Goal: Task Accomplishment & Management: Manage account settings

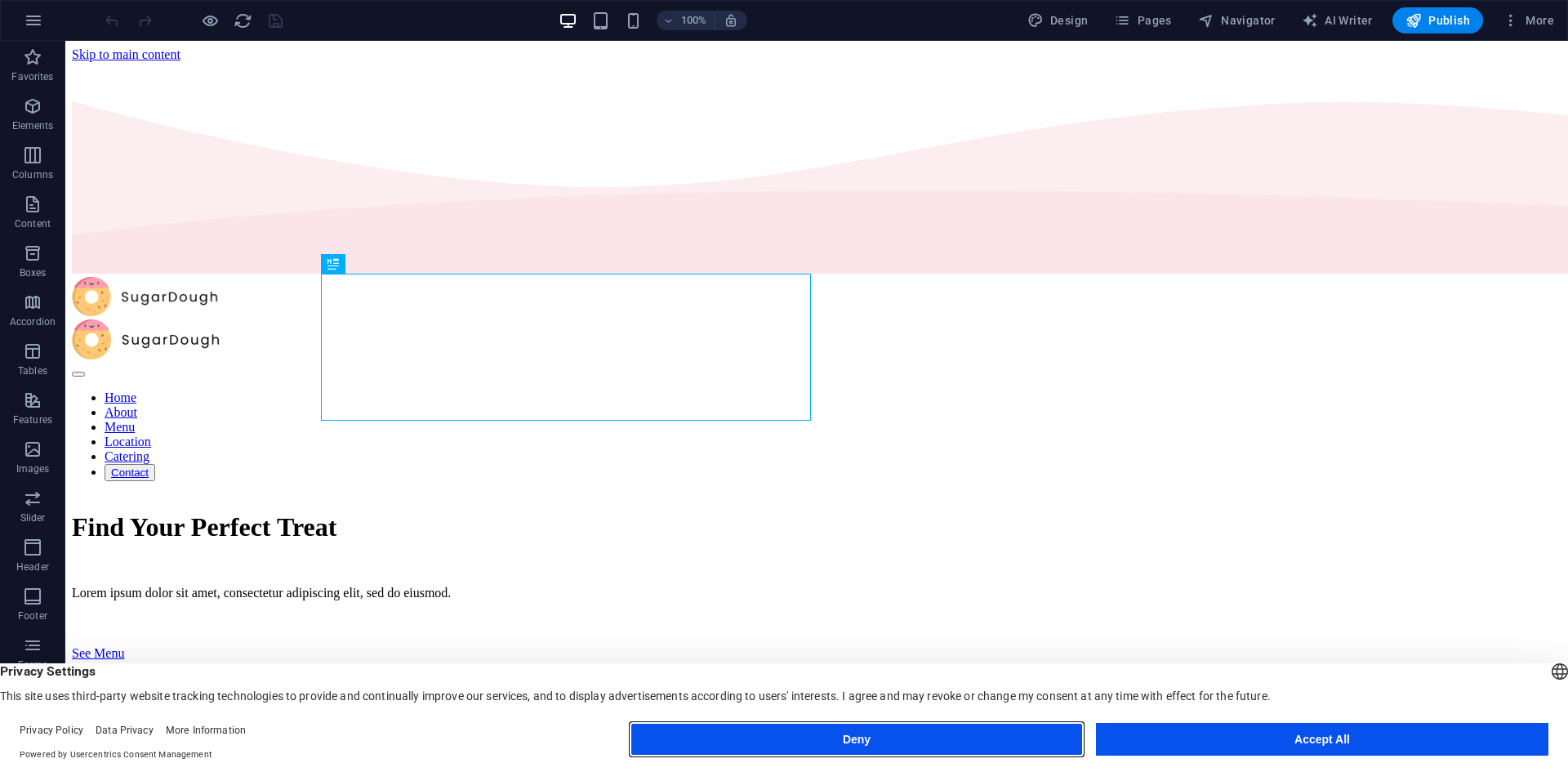
click at [978, 738] on button "Deny" at bounding box center [856, 739] width 452 height 33
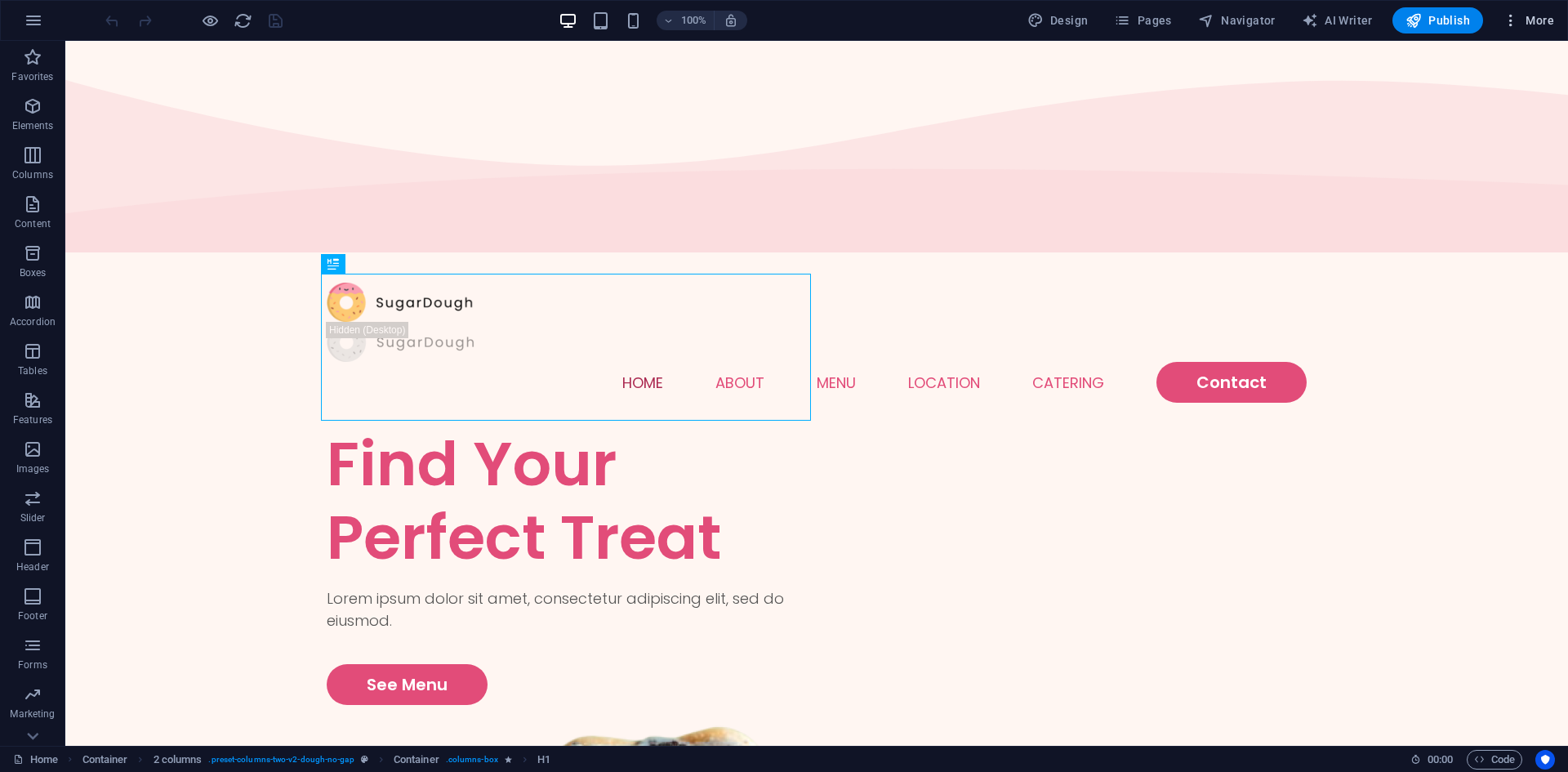
click at [1526, 25] on span "More" at bounding box center [1528, 20] width 52 height 16
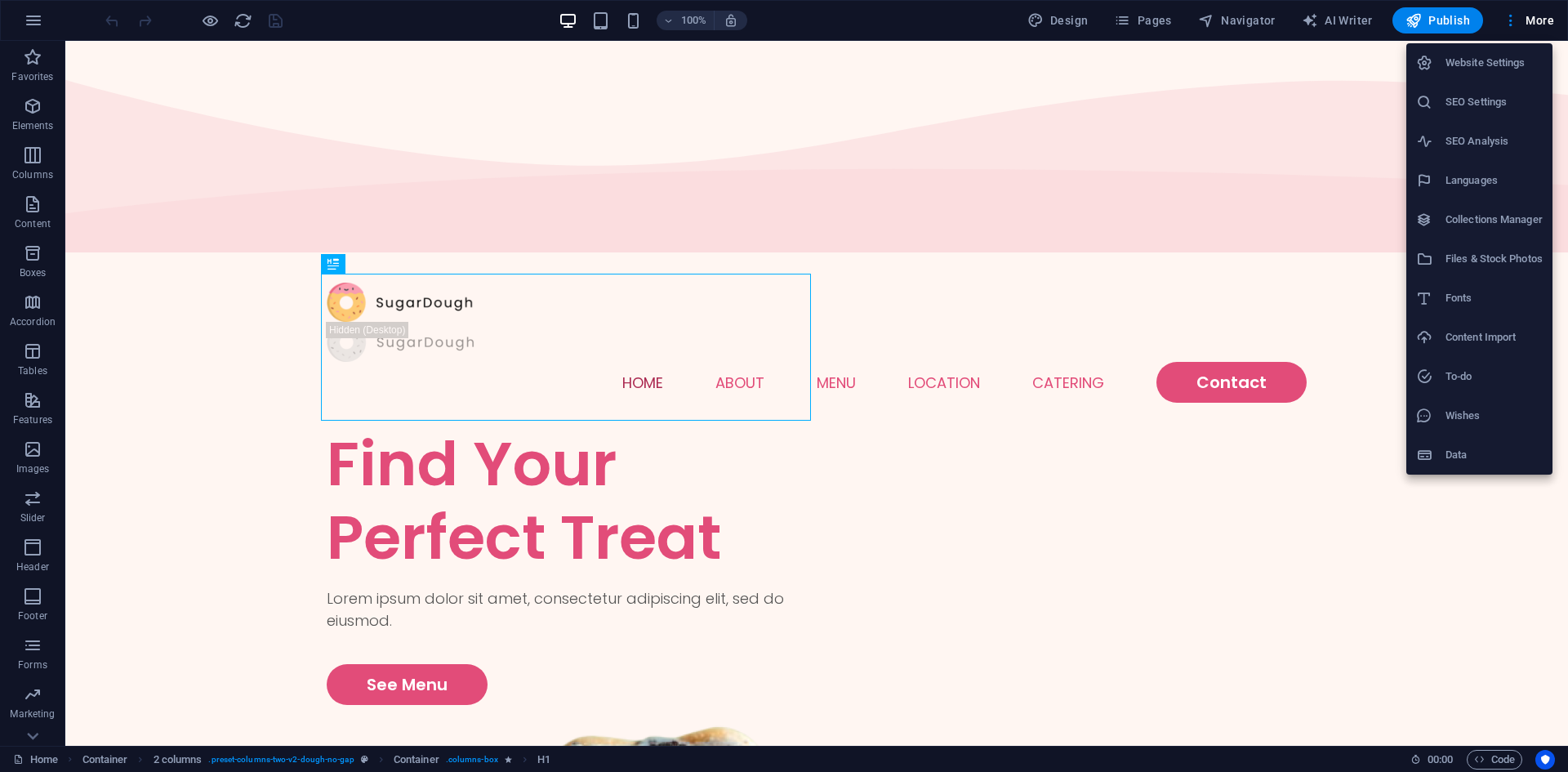
click at [14, 17] on div at bounding box center [784, 386] width 1568 height 772
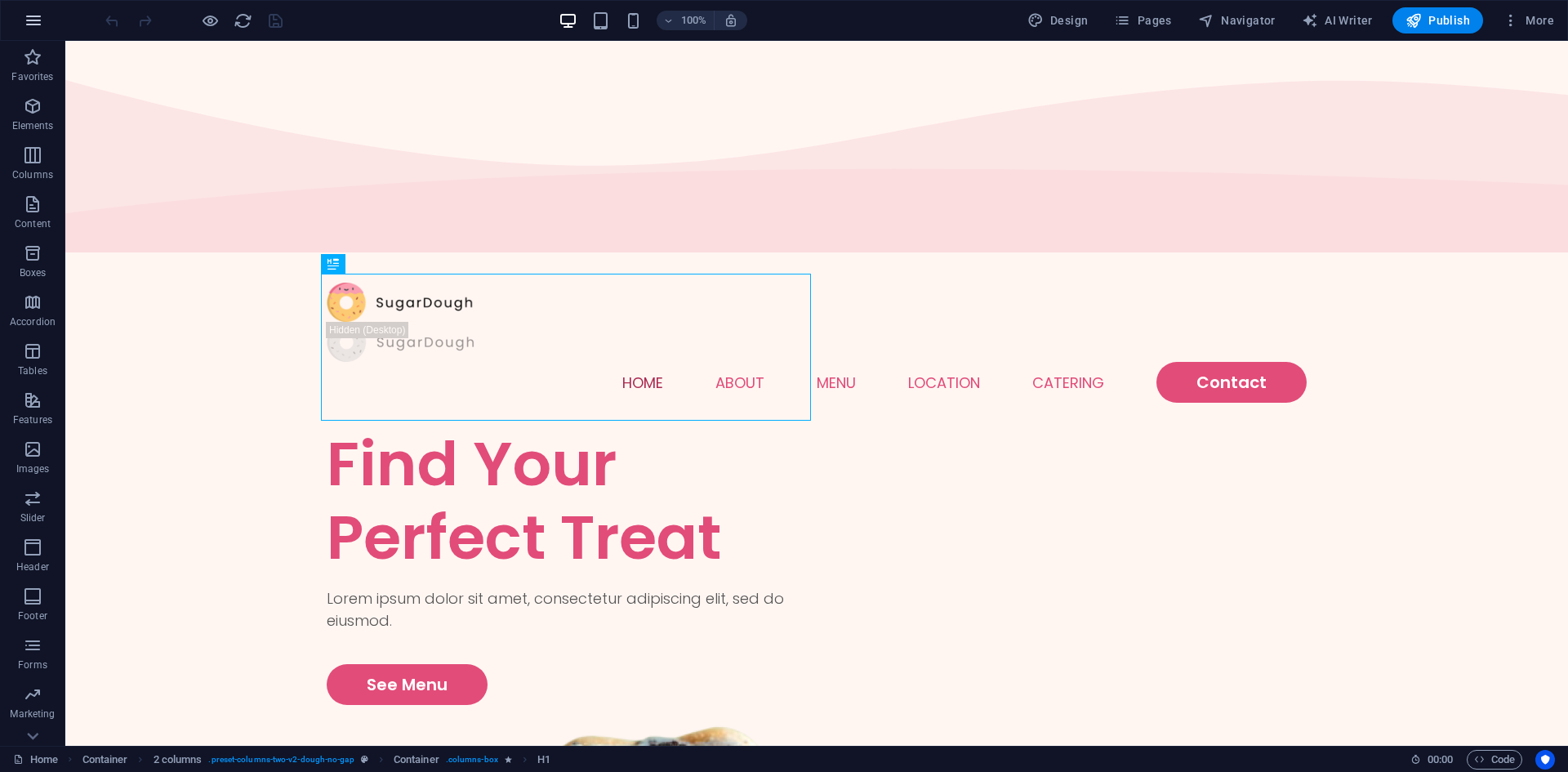
click at [30, 21] on icon "button" at bounding box center [34, 21] width 20 height 20
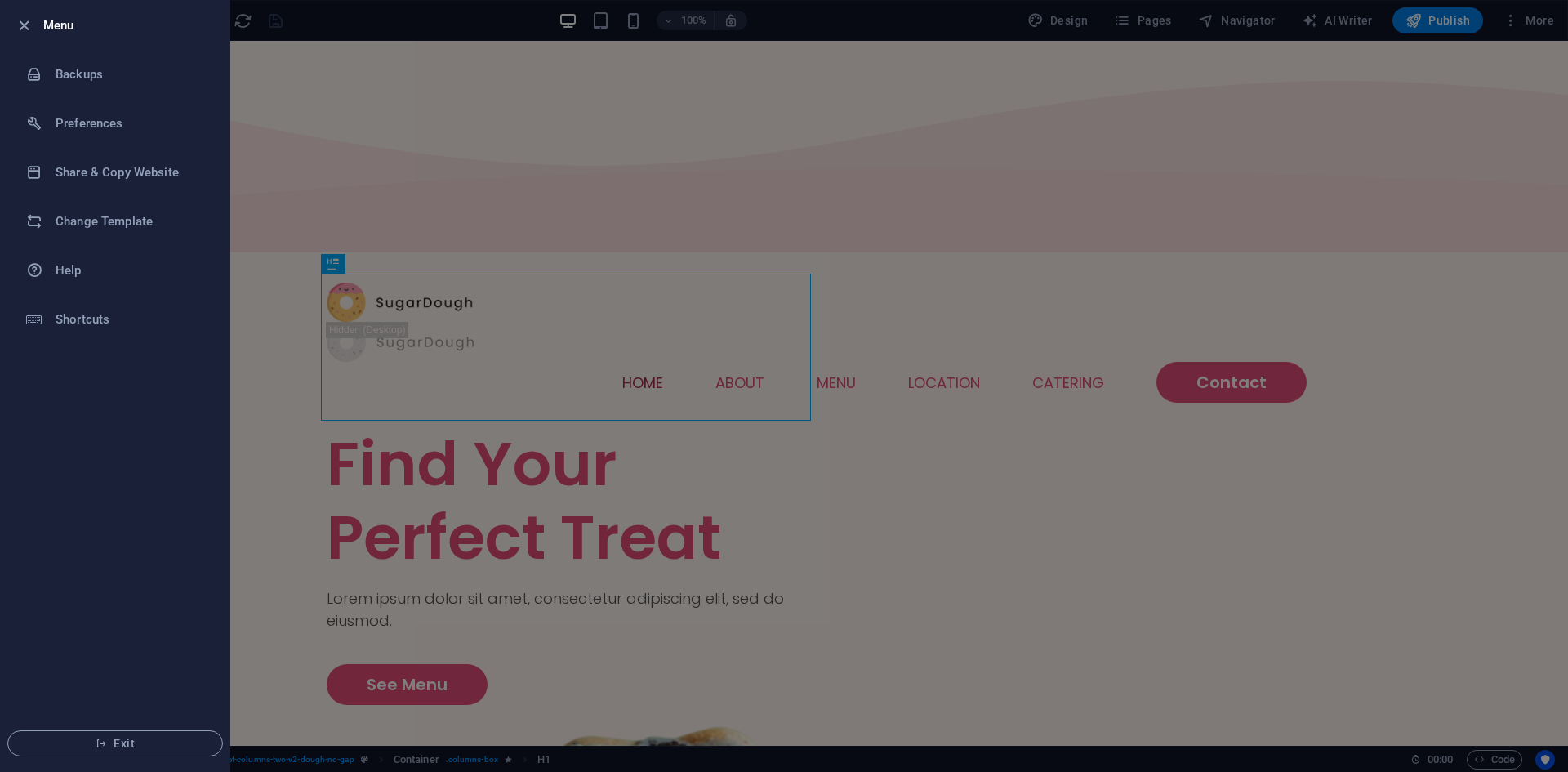
click at [572, 552] on div at bounding box center [784, 386] width 1568 height 772
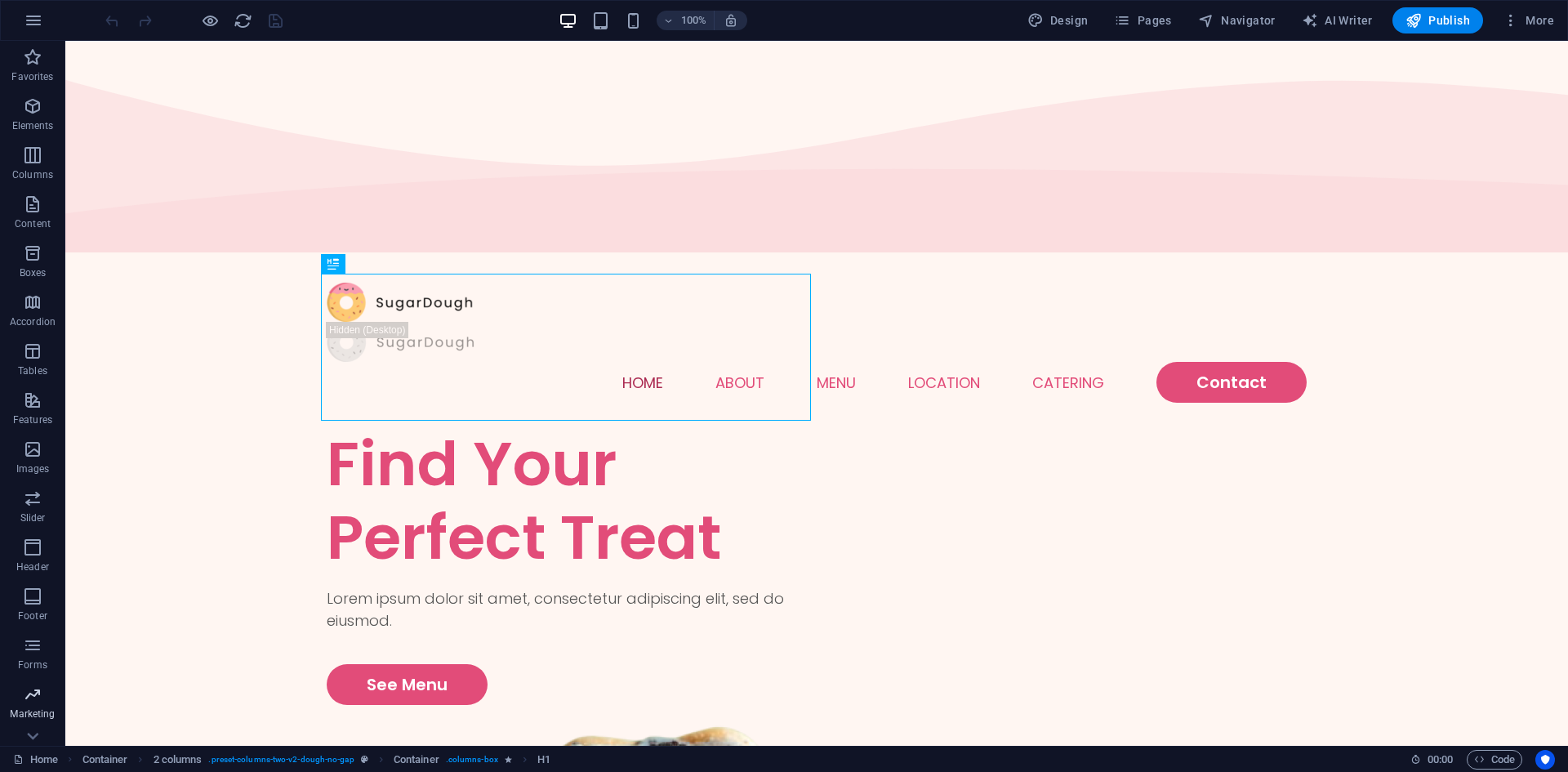
scroll to position [30, 0]
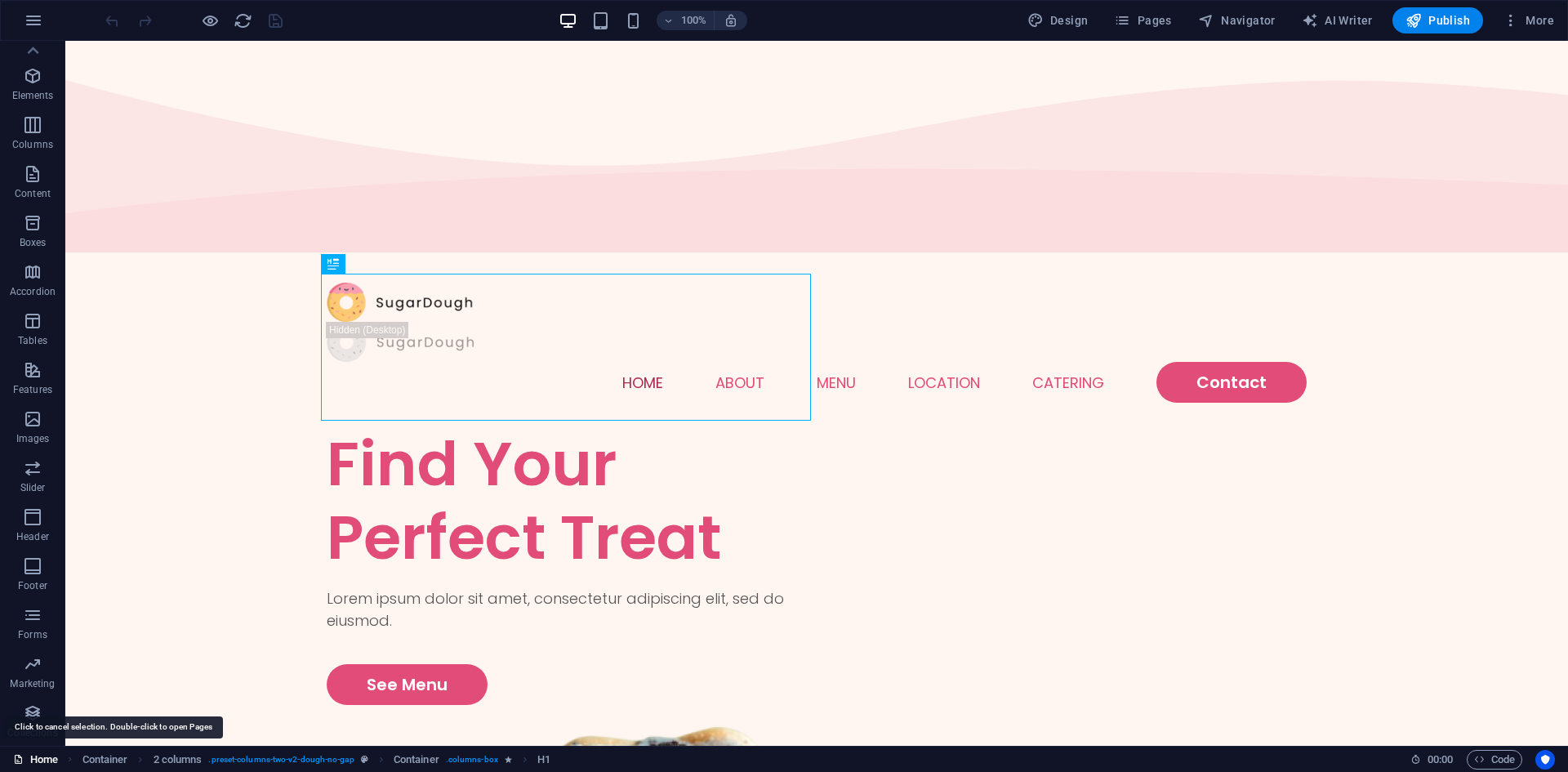
click at [40, 757] on link "Home" at bounding box center [35, 760] width 45 height 20
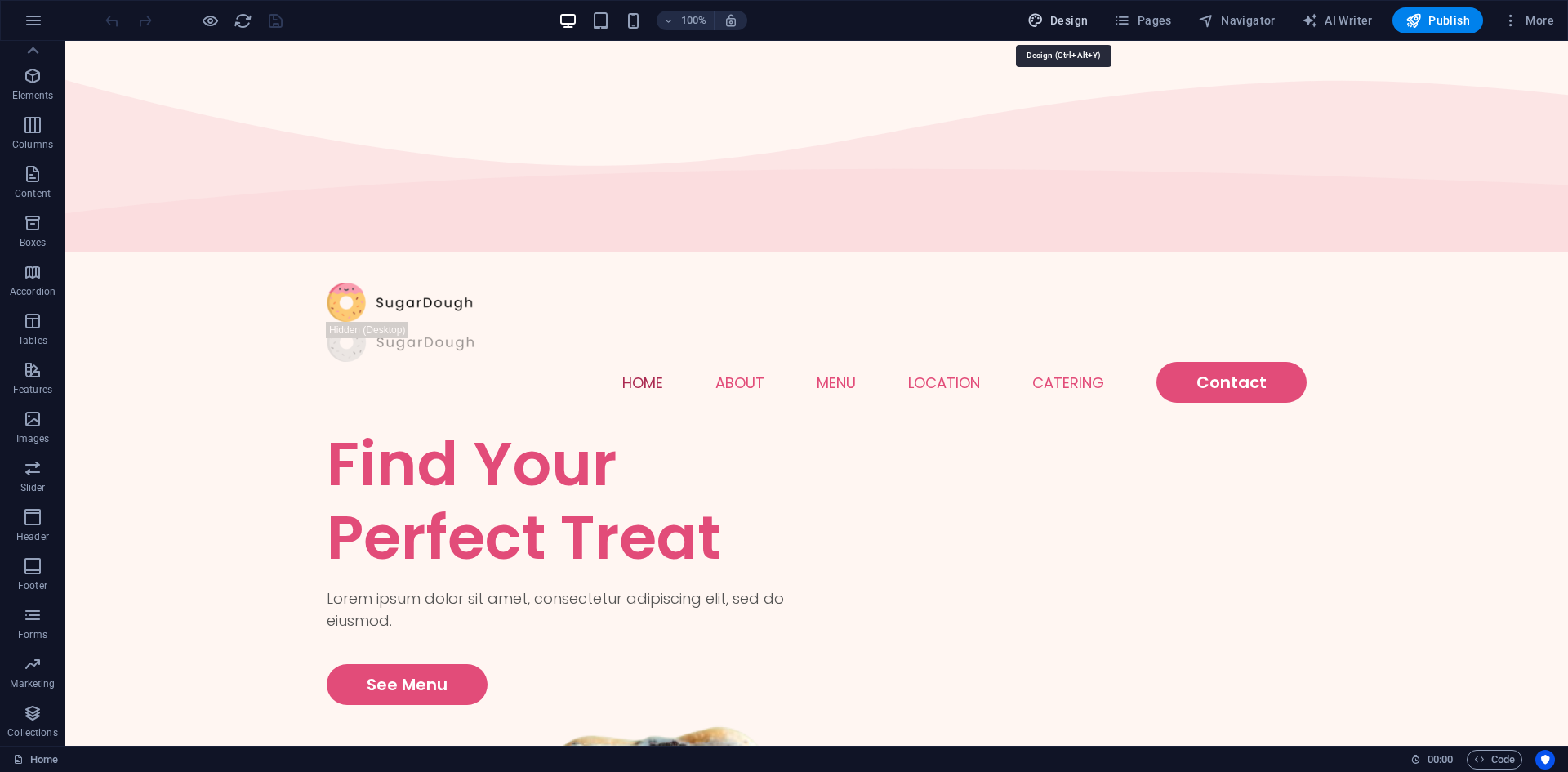
click at [1060, 16] on span "Design" at bounding box center [1058, 20] width 62 height 16
select select "px"
select select "300"
select select "px"
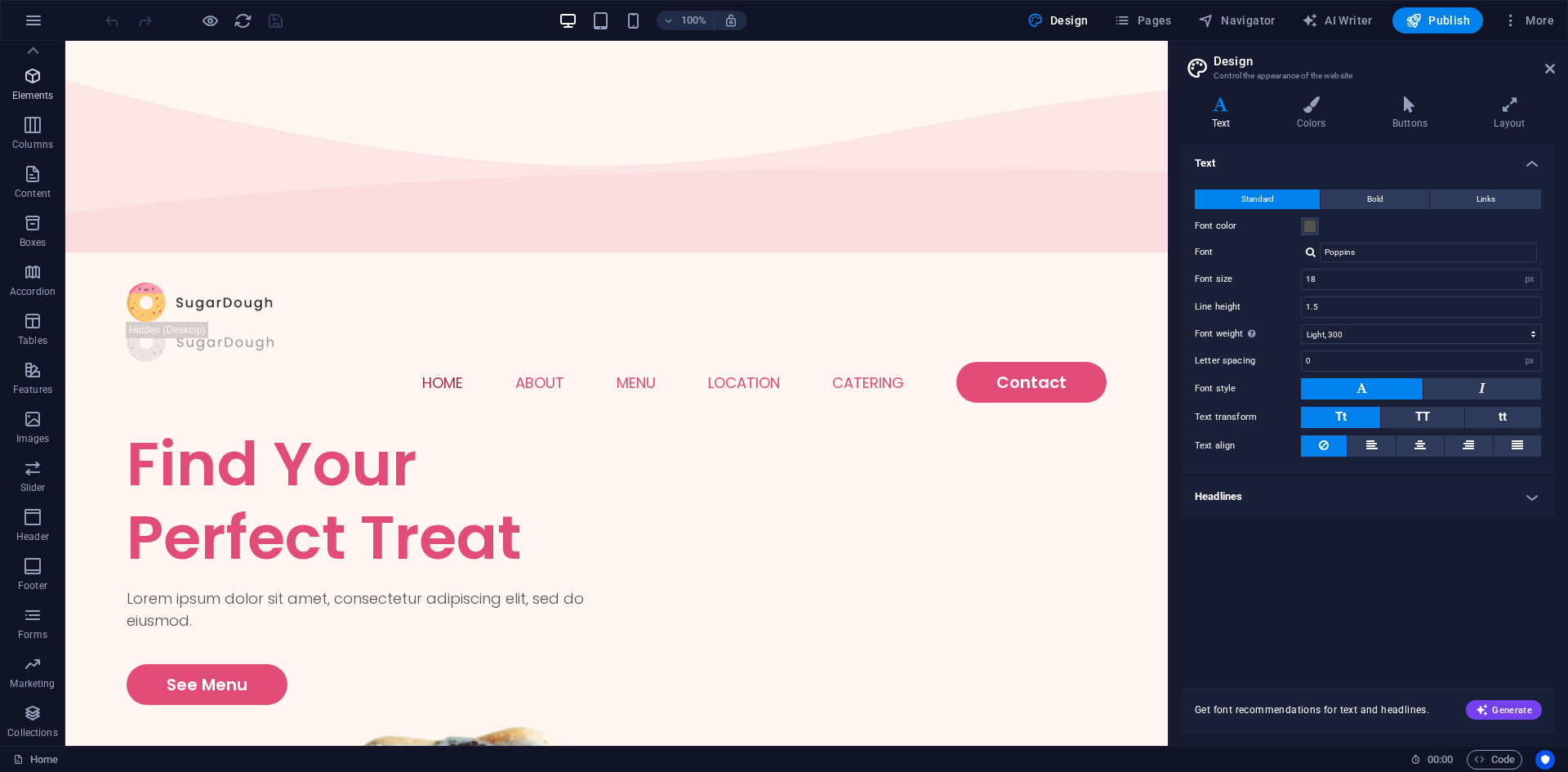
click at [31, 74] on icon "button" at bounding box center [33, 77] width 20 height 20
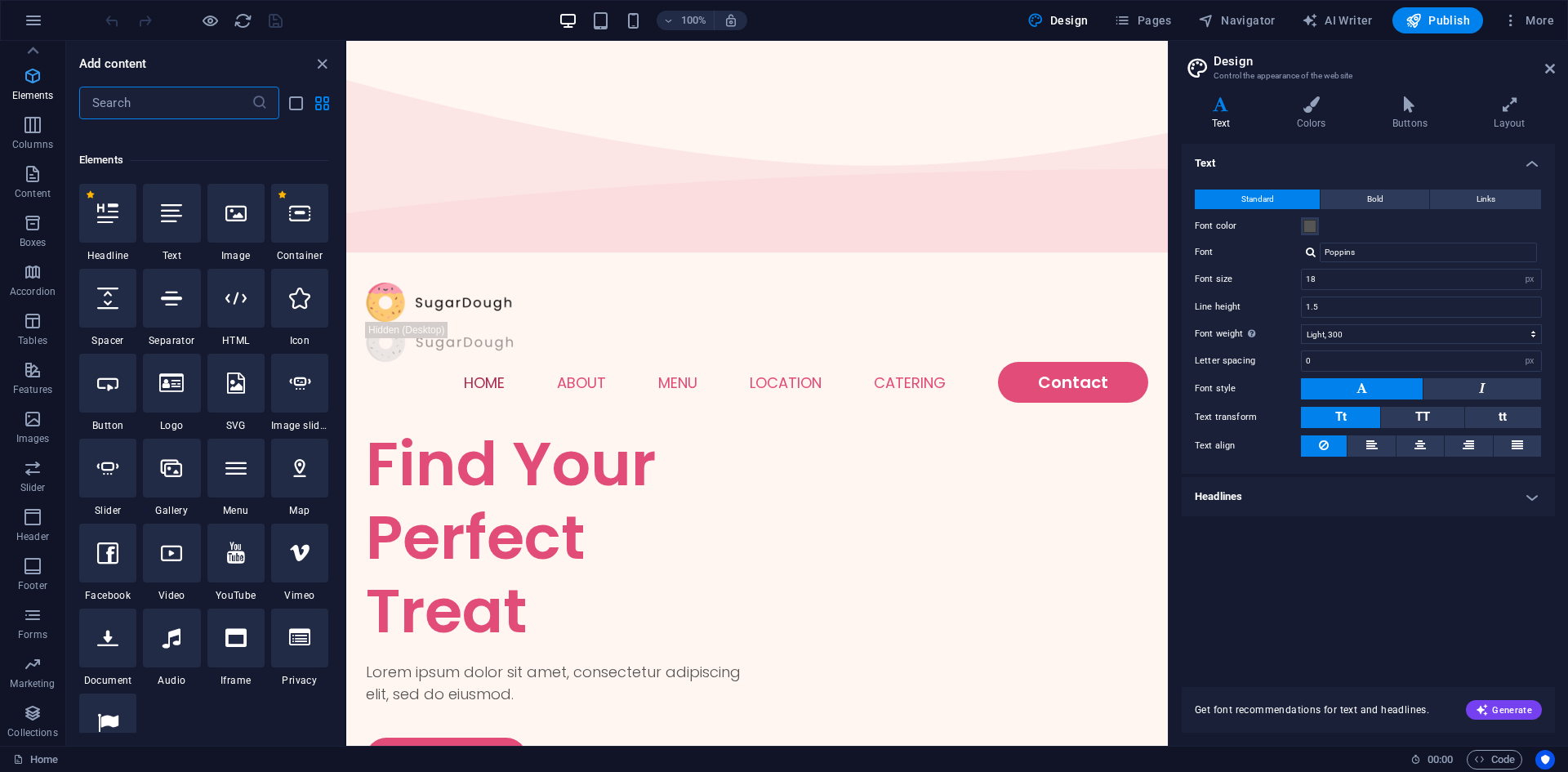
scroll to position [174, 0]
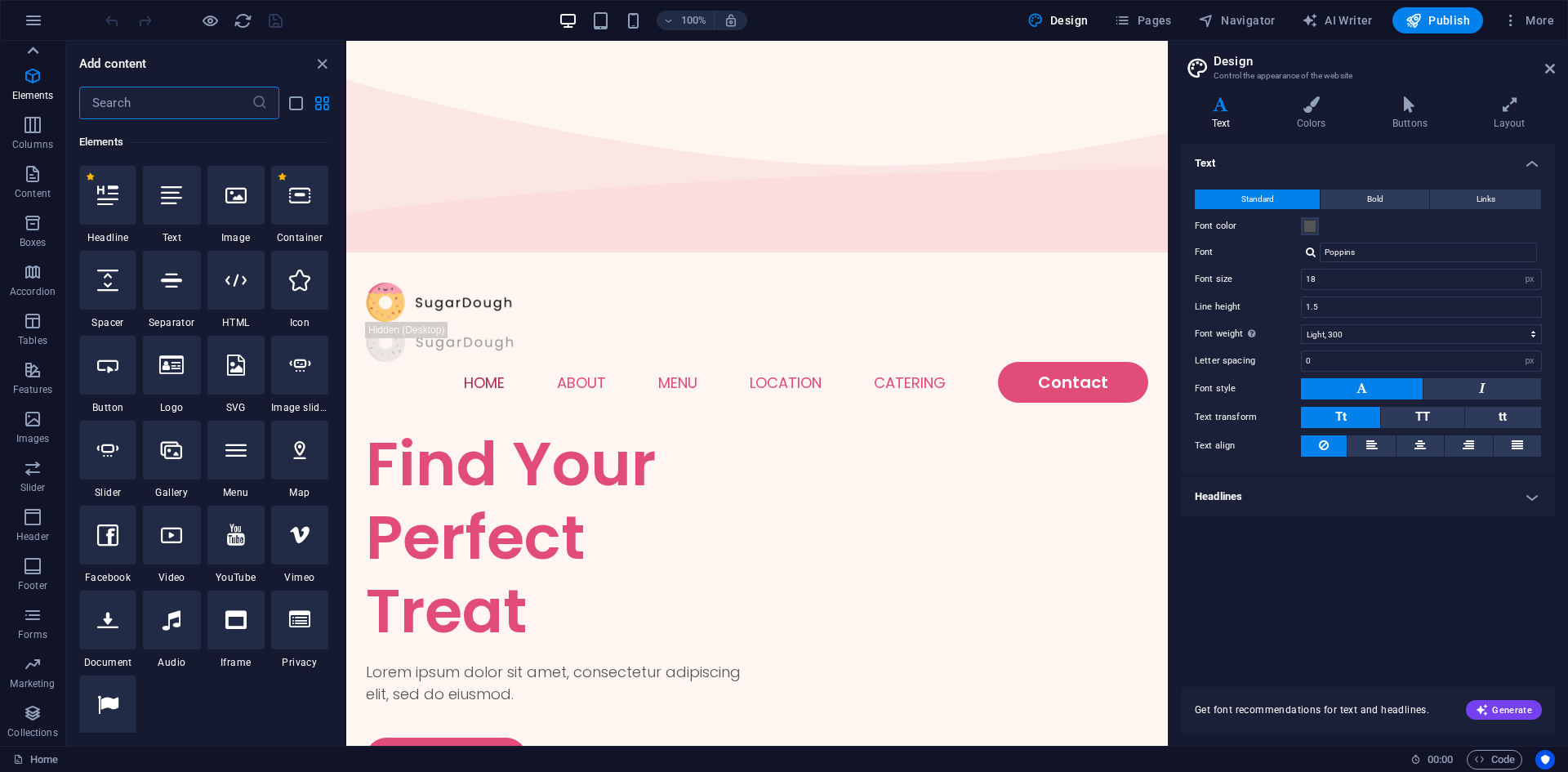
click at [32, 48] on icon at bounding box center [32, 50] width 23 height 23
click at [31, 25] on icon "button" at bounding box center [34, 21] width 20 height 20
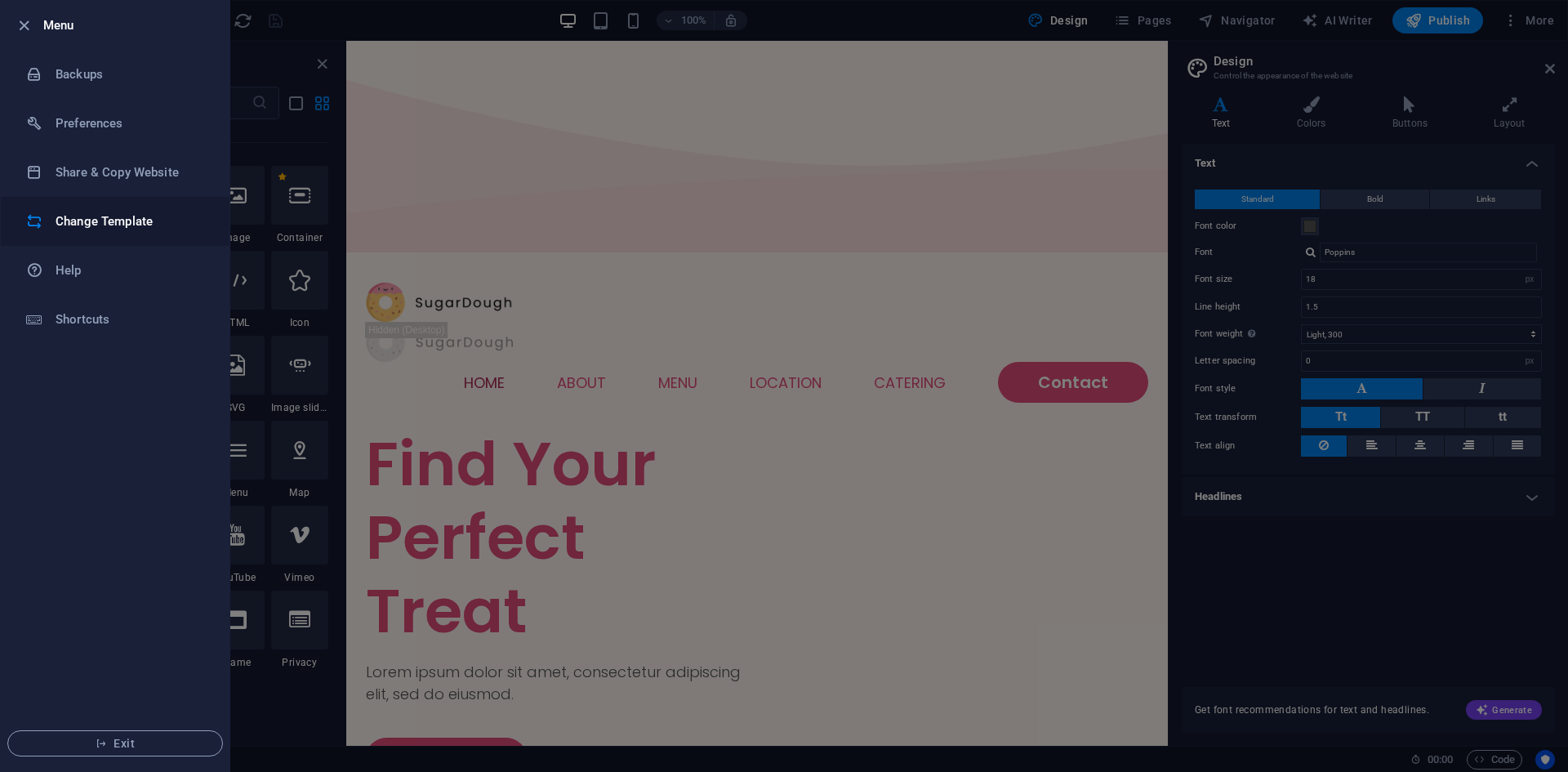
click at [66, 219] on h6 "Change Template" at bounding box center [131, 222] width 151 height 20
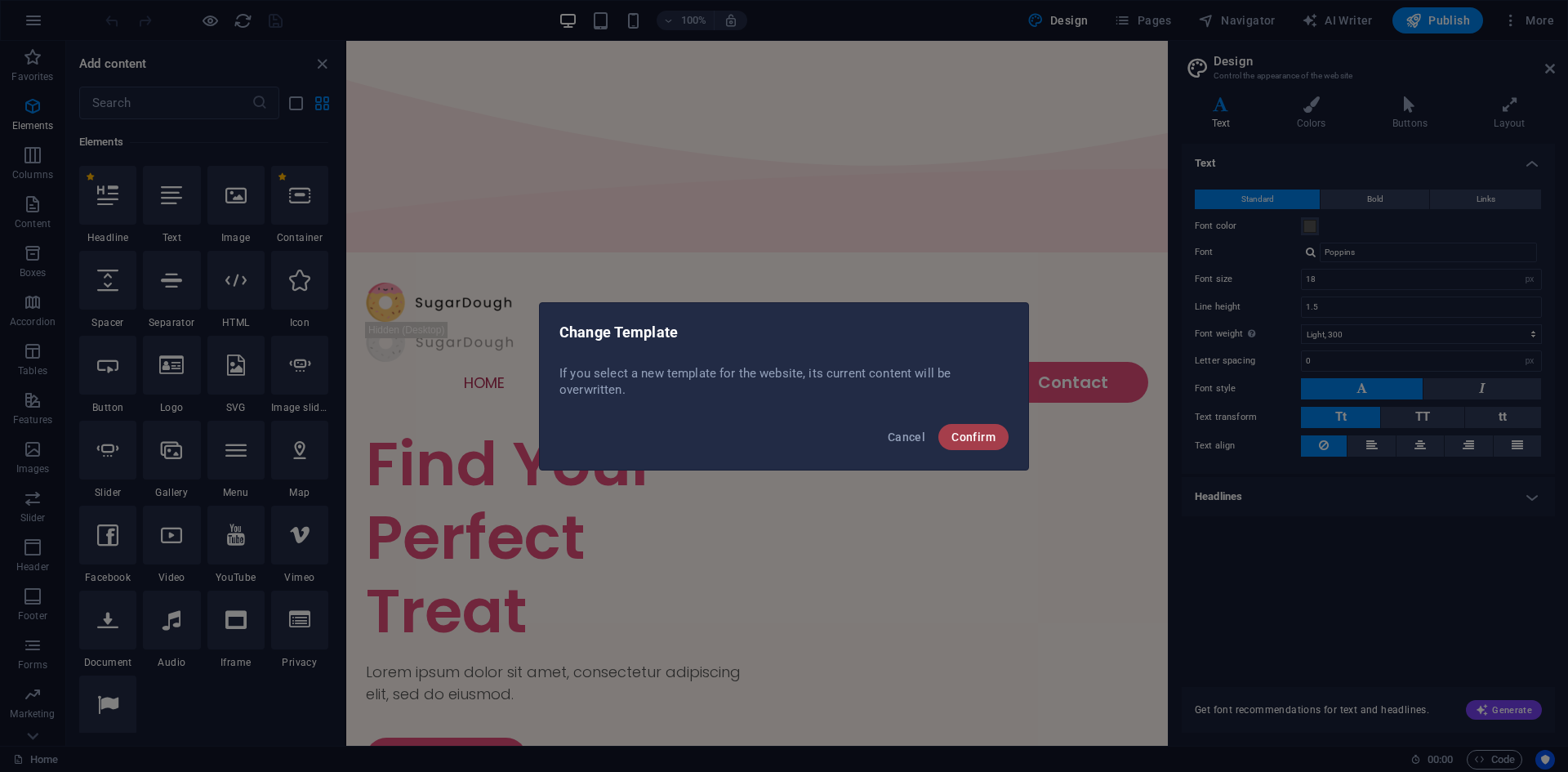
click at [954, 436] on span "Confirm" at bounding box center [973, 437] width 44 height 13
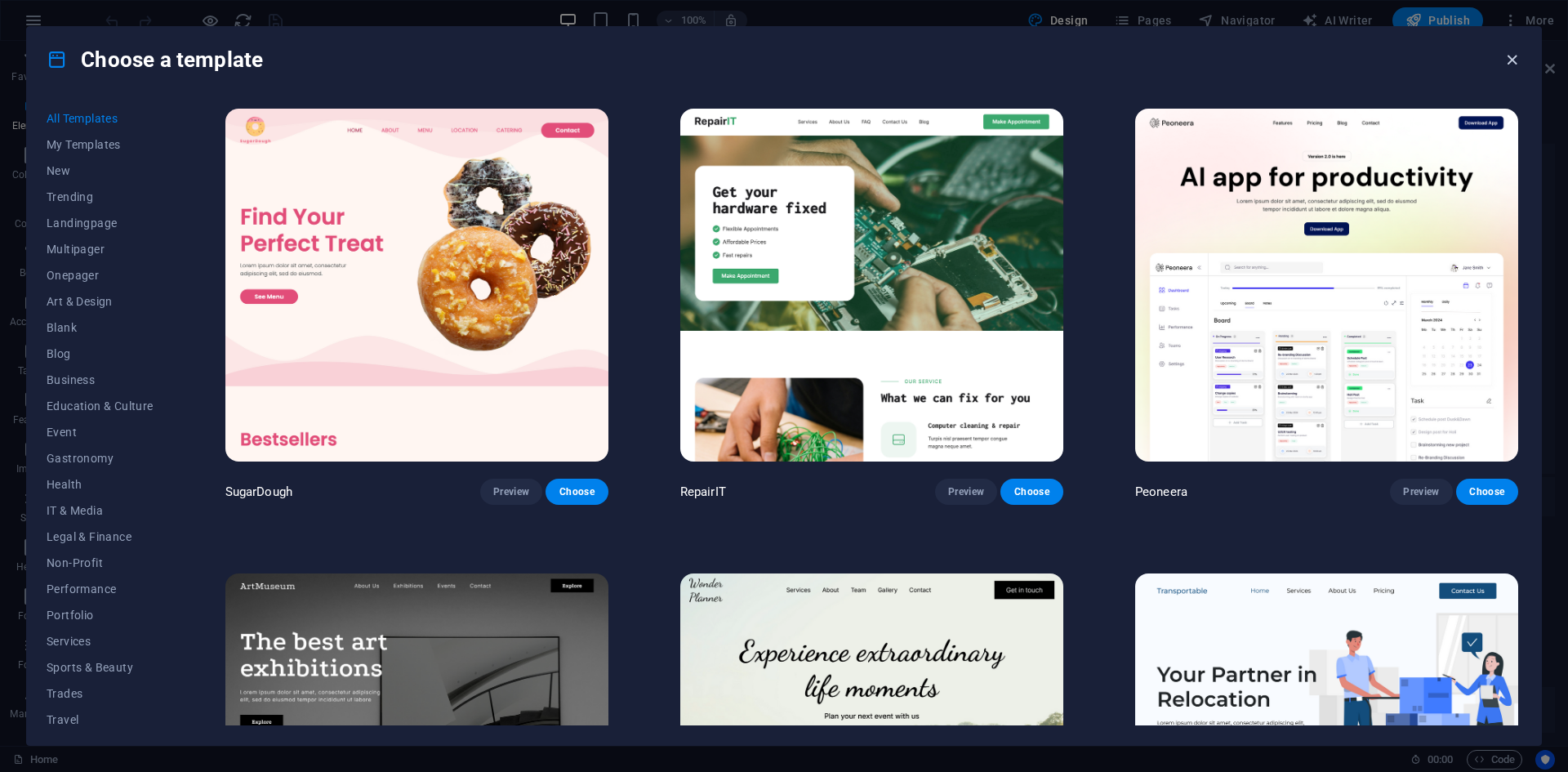
click at [1512, 62] on icon "button" at bounding box center [1511, 60] width 19 height 19
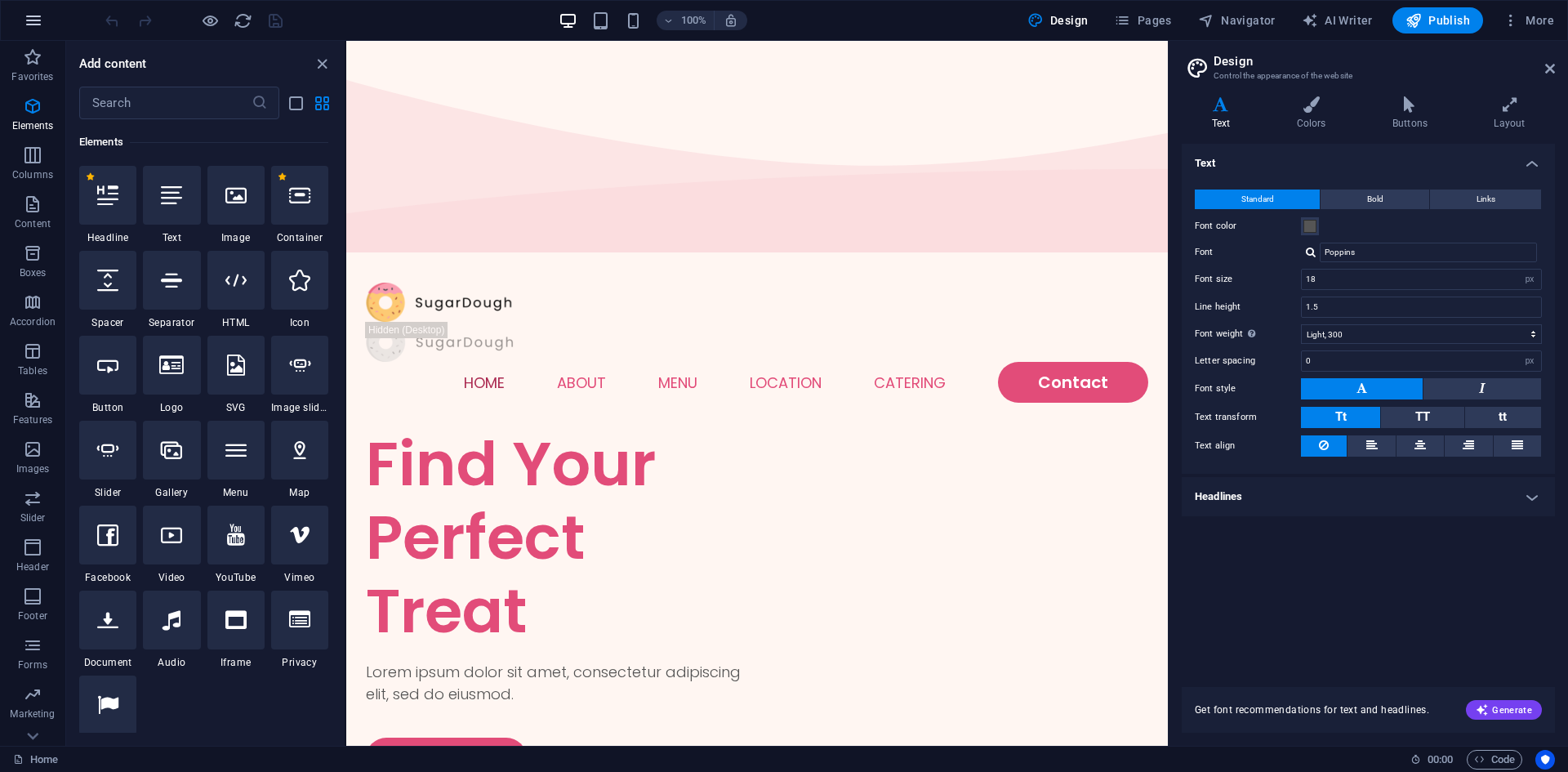
click at [25, 22] on button "button" at bounding box center [33, 20] width 39 height 39
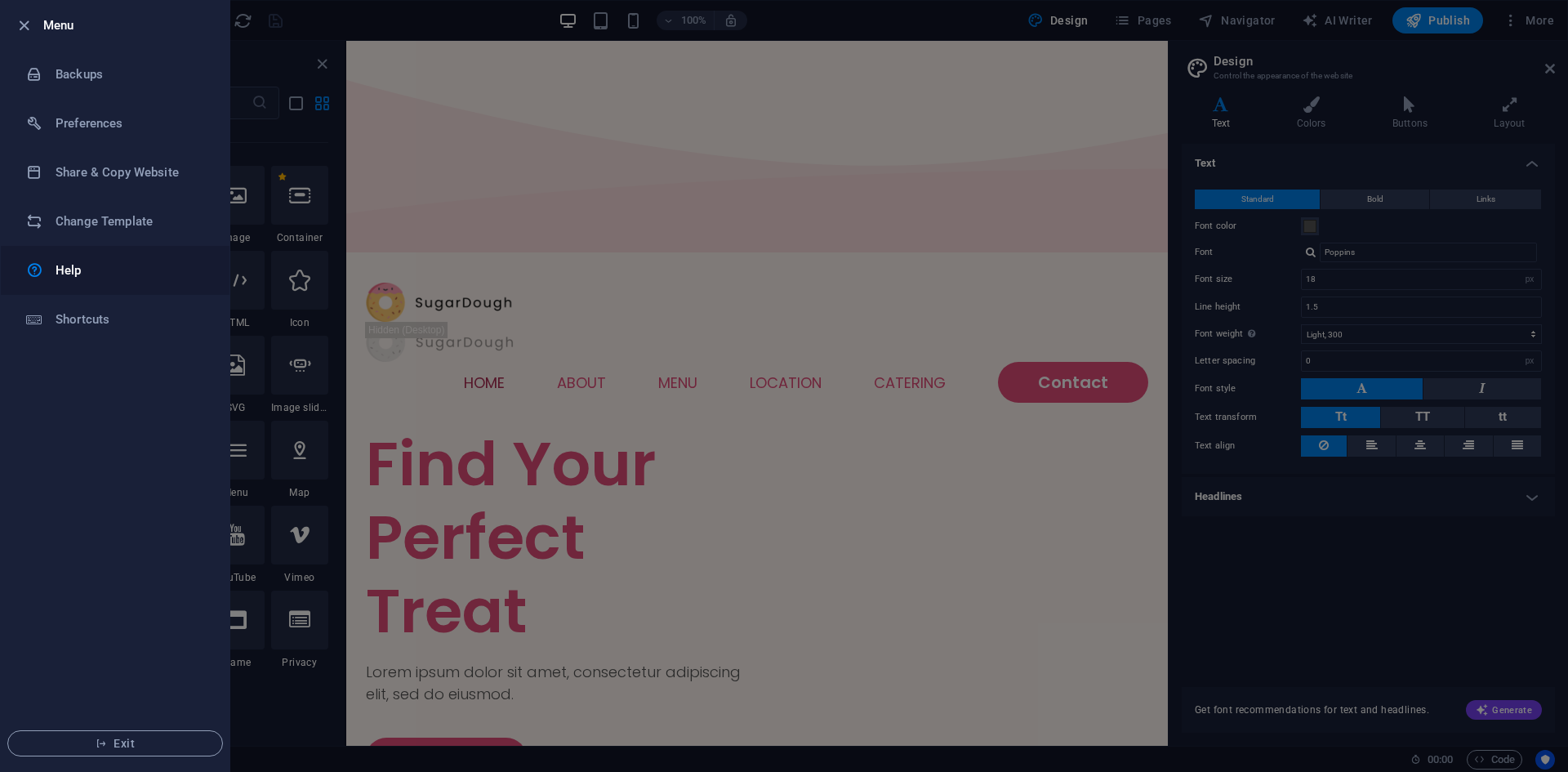
click at [80, 276] on h6 "Help" at bounding box center [131, 271] width 151 height 20
click at [114, 218] on h6 "Change Template" at bounding box center [131, 222] width 151 height 20
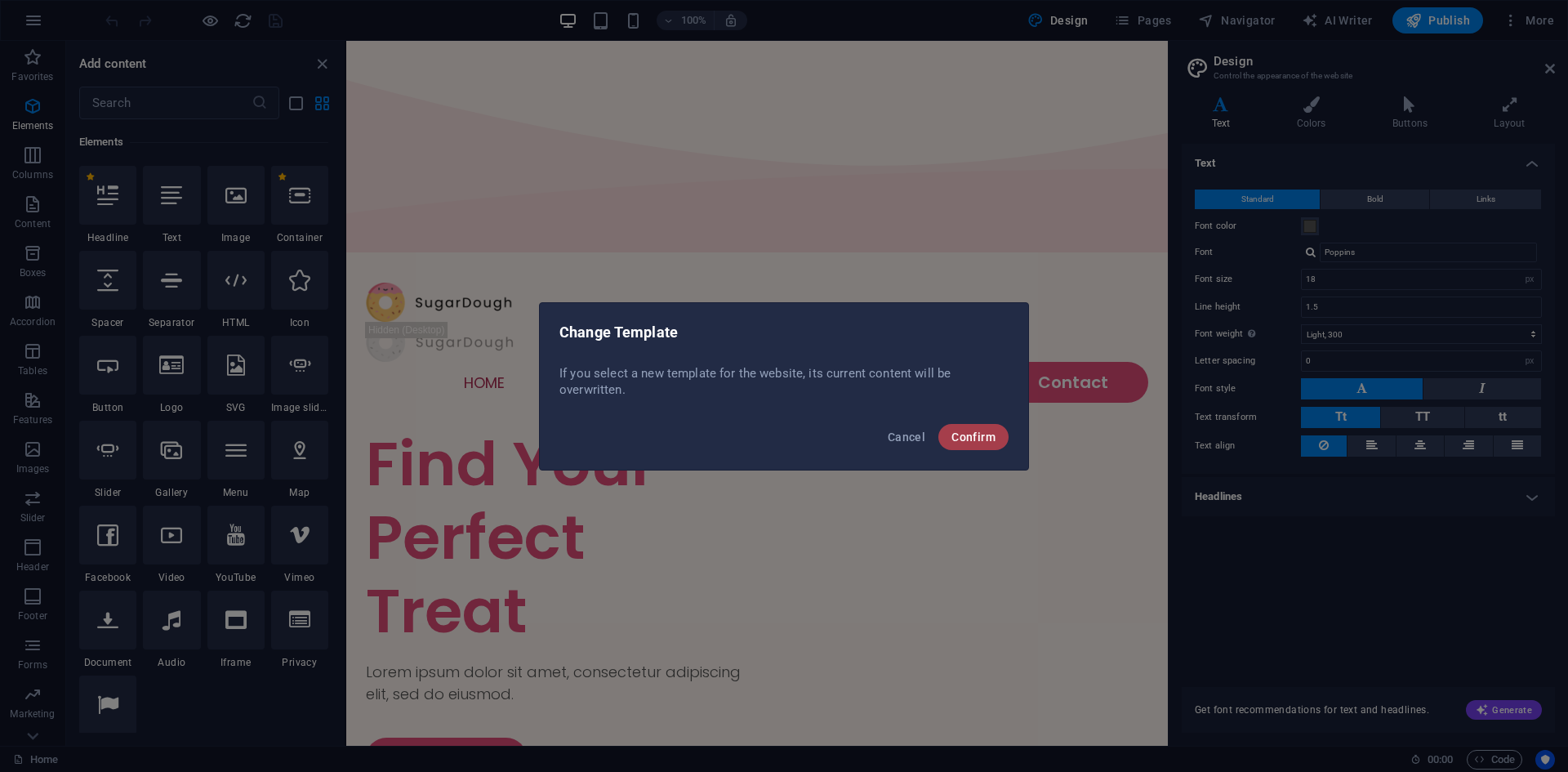
click at [975, 433] on span "Confirm" at bounding box center [973, 437] width 44 height 13
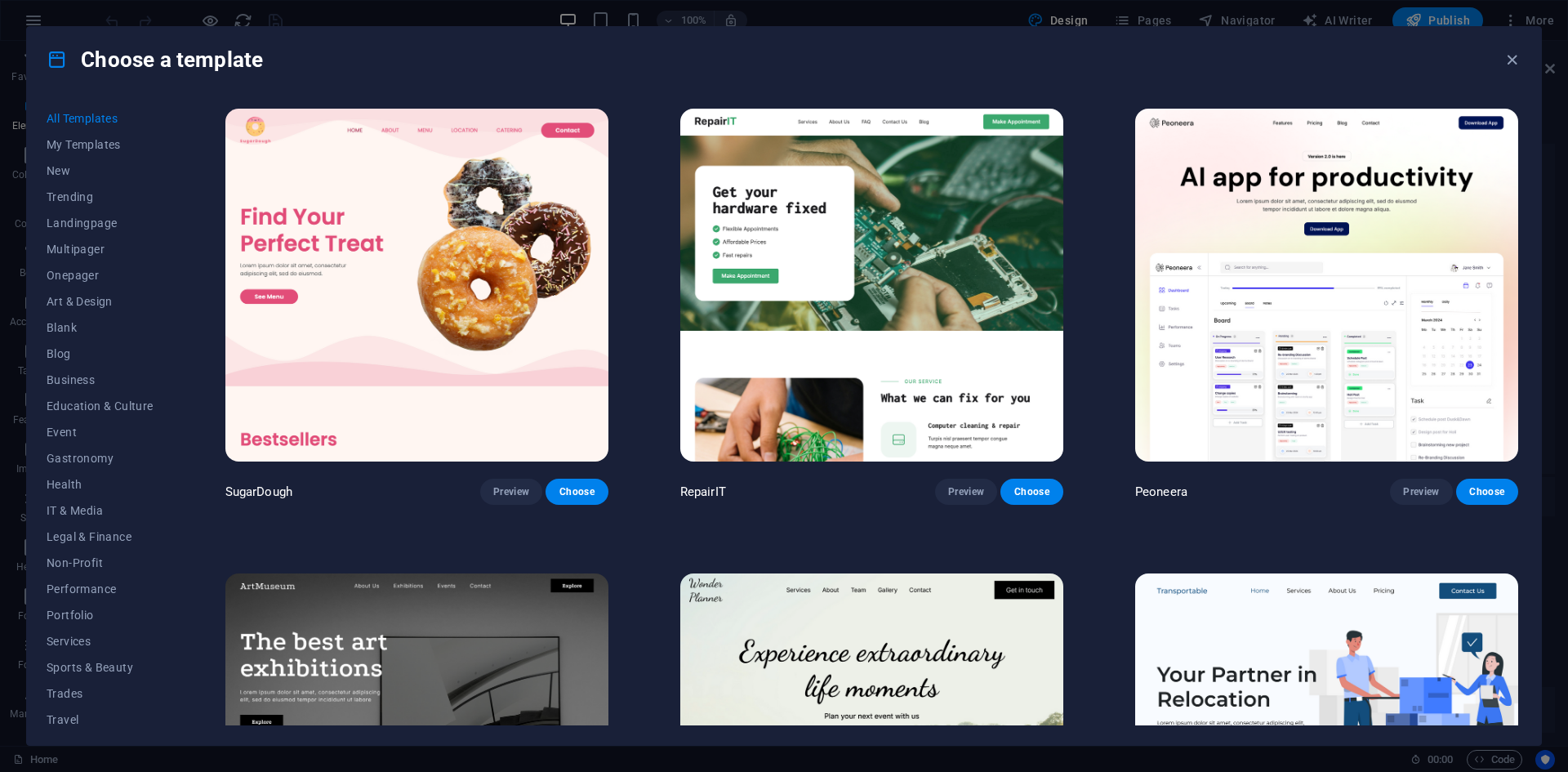
scroll to position [34, 0]
click at [67, 139] on span "New" at bounding box center [100, 136] width 107 height 13
click at [96, 112] on span "My Templates" at bounding box center [100, 110] width 107 height 13
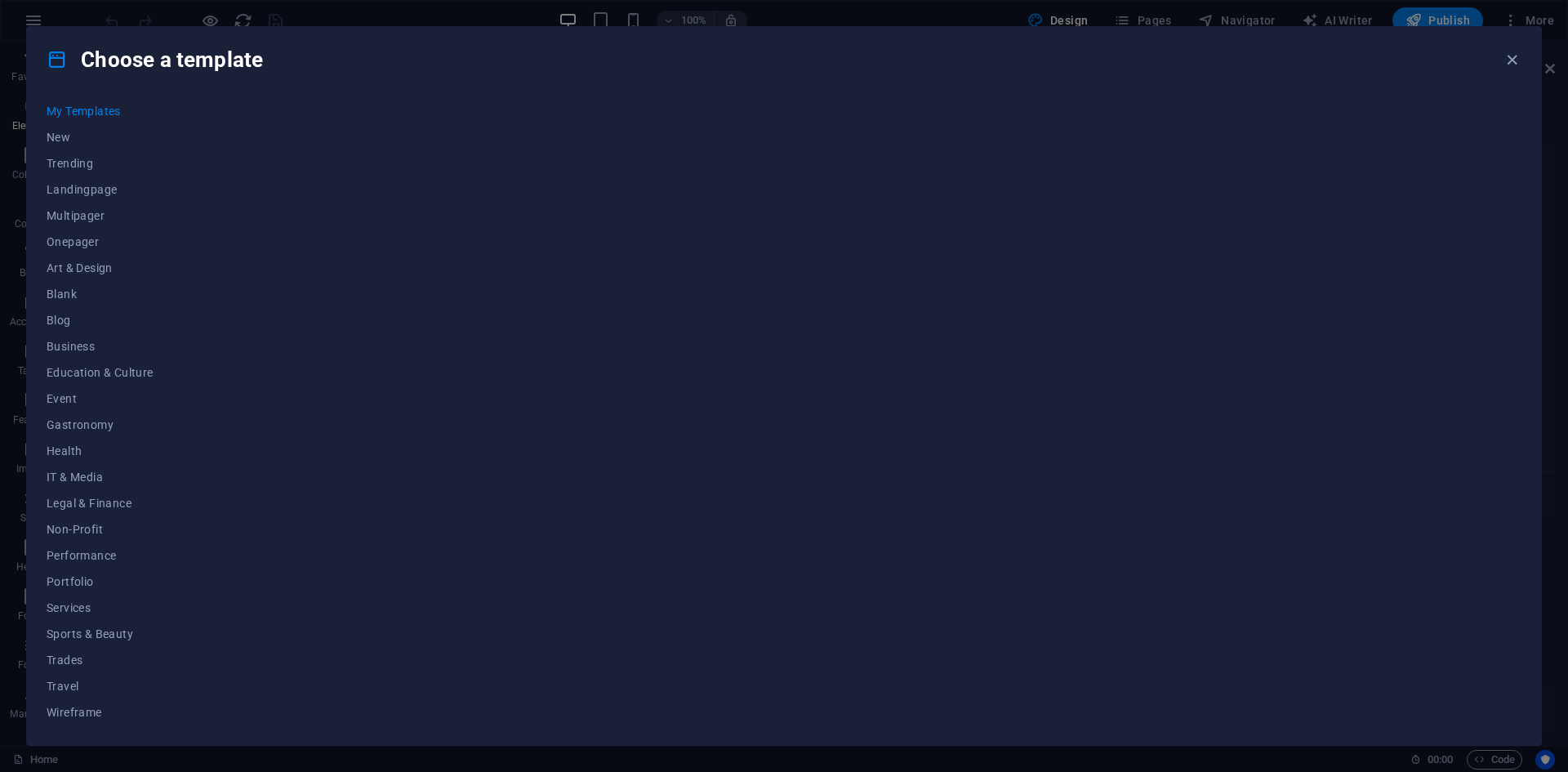
click at [96, 112] on span "My Templates" at bounding box center [100, 110] width 107 height 13
click at [116, 146] on span "My Templates" at bounding box center [100, 144] width 107 height 13
click at [1504, 64] on icon "button" at bounding box center [1511, 60] width 19 height 19
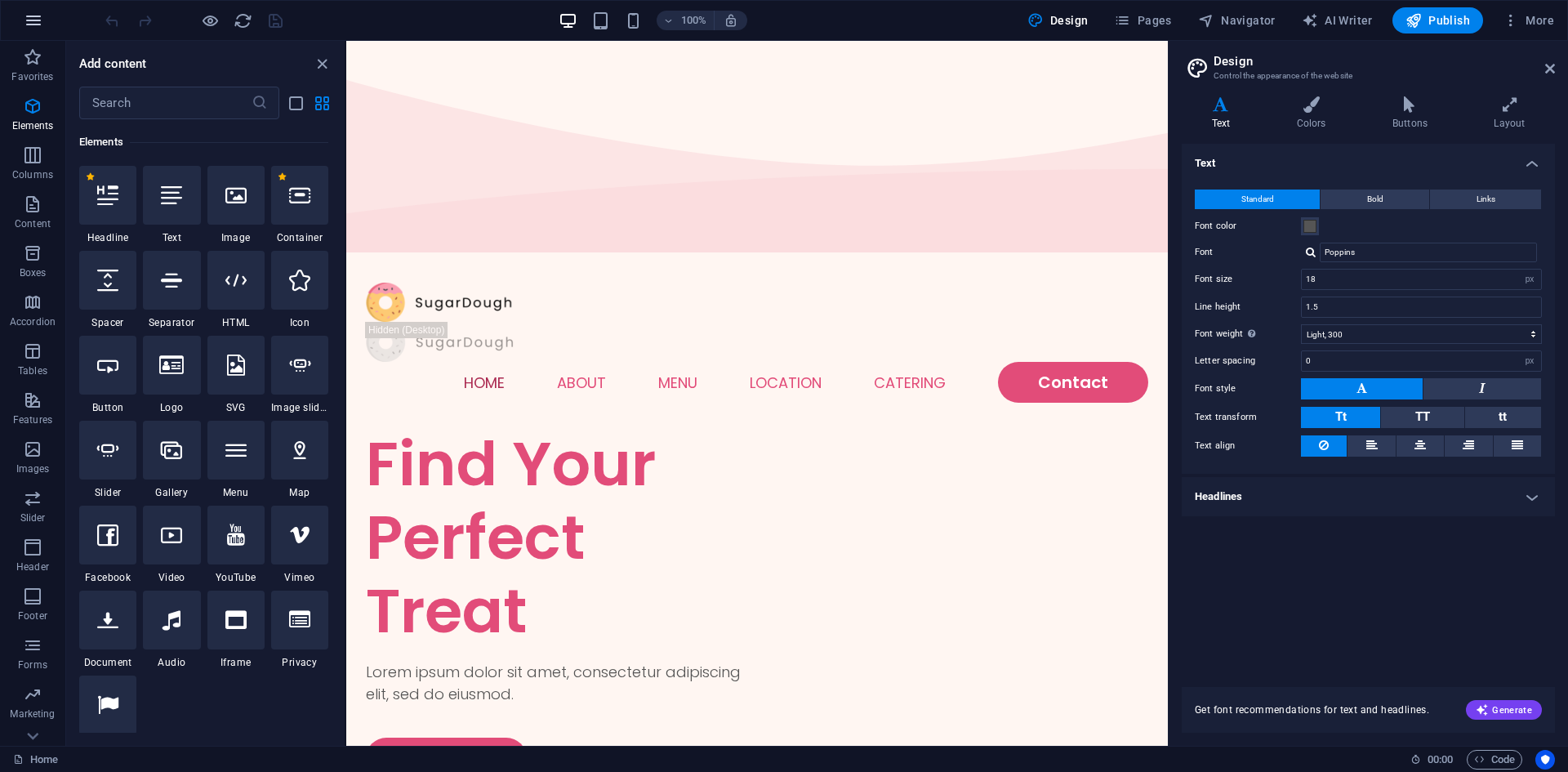
click at [35, 21] on icon "button" at bounding box center [34, 21] width 20 height 20
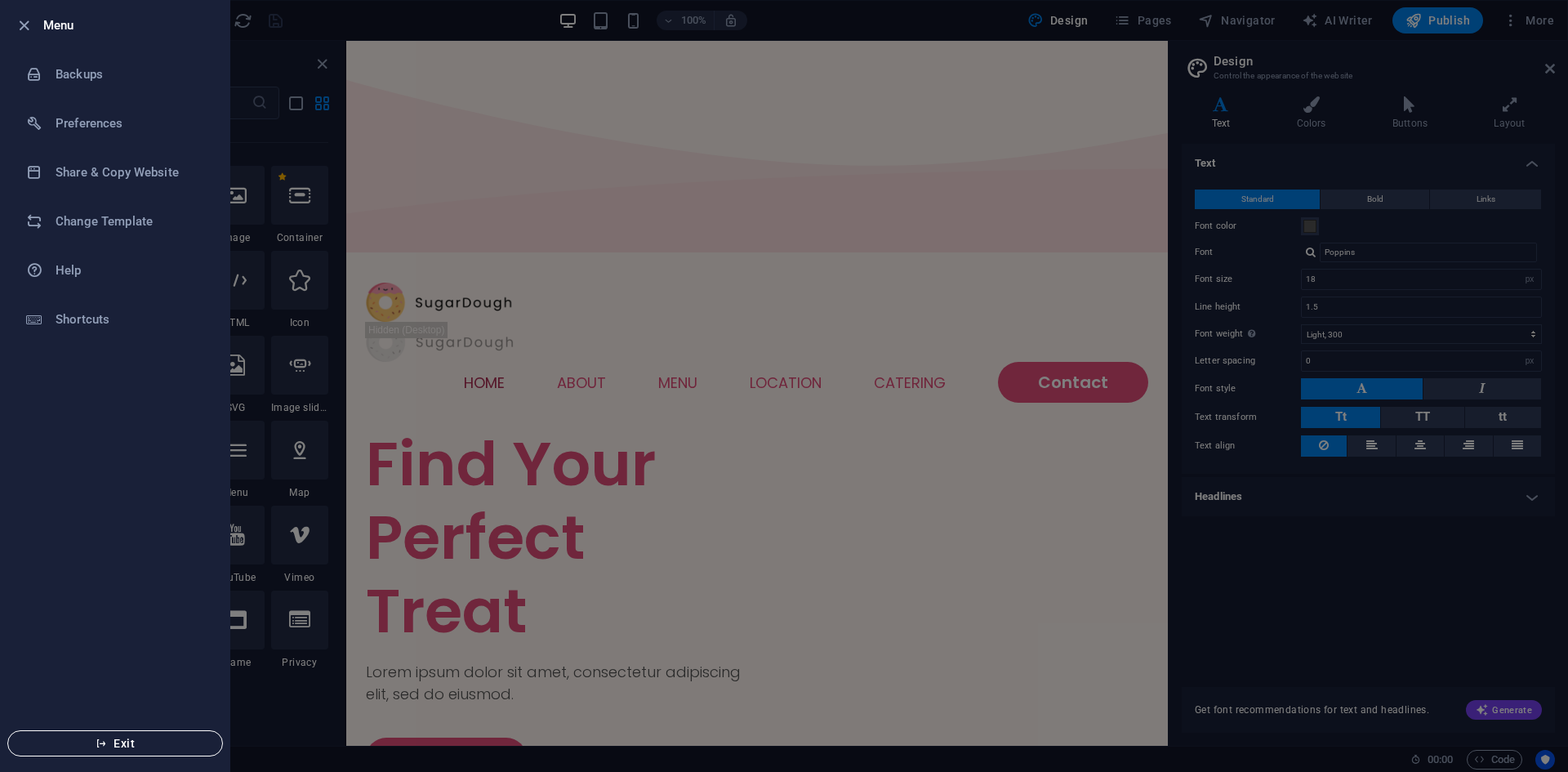
click at [115, 739] on span "Exit" at bounding box center [114, 743] width 188 height 13
